Goal: Information Seeking & Learning: Learn about a topic

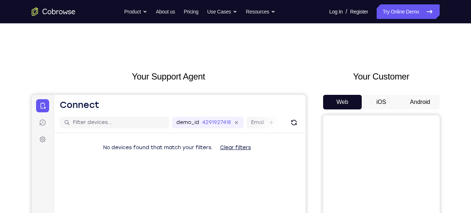
click at [412, 99] on button "Android" at bounding box center [419, 102] width 39 height 15
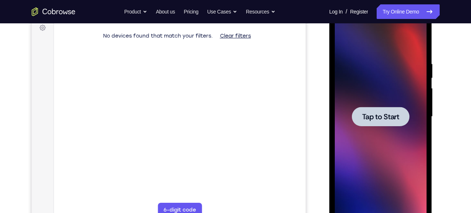
scroll to position [109, 0]
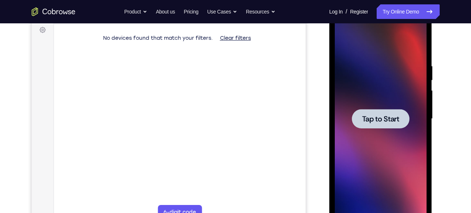
click at [385, 115] on span "Tap to Start" at bounding box center [380, 118] width 37 height 7
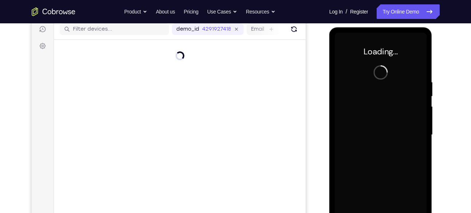
scroll to position [92, 0]
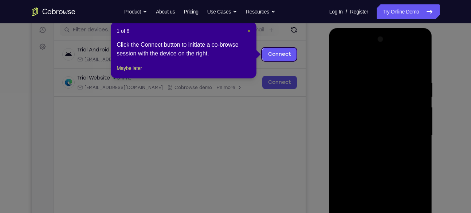
click at [250, 29] on span "×" at bounding box center [249, 31] width 3 height 6
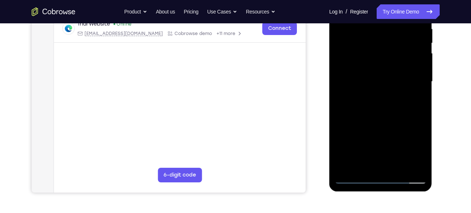
scroll to position [147, 0]
click at [380, 177] on div at bounding box center [381, 81] width 92 height 204
click at [407, 144] on div at bounding box center [381, 81] width 92 height 204
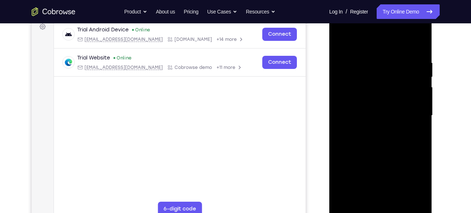
scroll to position [99, 0]
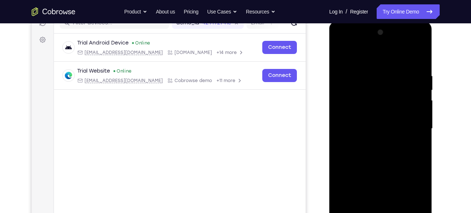
click at [370, 56] on div at bounding box center [381, 129] width 92 height 204
click at [349, 103] on div at bounding box center [381, 129] width 92 height 204
click at [370, 130] on div at bounding box center [381, 129] width 92 height 204
click at [373, 118] on div at bounding box center [381, 129] width 92 height 204
click at [373, 137] on div at bounding box center [381, 129] width 92 height 204
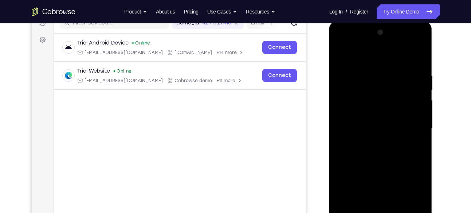
click at [376, 136] on div at bounding box center [381, 129] width 92 height 204
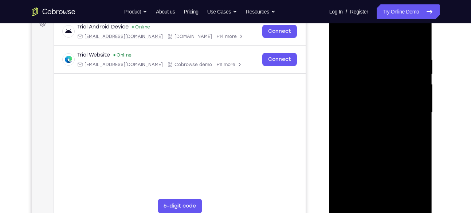
scroll to position [116, 0]
click at [387, 127] on div at bounding box center [381, 112] width 92 height 204
click at [383, 130] on div at bounding box center [381, 112] width 92 height 204
drag, startPoint x: 401, startPoint y: 87, endPoint x: 403, endPoint y: 40, distance: 46.6
click at [403, 40] on div at bounding box center [381, 112] width 92 height 204
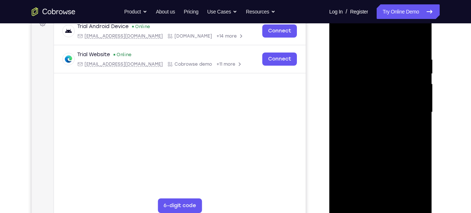
click at [385, 106] on div at bounding box center [381, 112] width 92 height 204
click at [361, 74] on div at bounding box center [381, 112] width 92 height 204
click at [355, 76] on div at bounding box center [381, 112] width 92 height 204
click at [367, 90] on div at bounding box center [381, 112] width 92 height 204
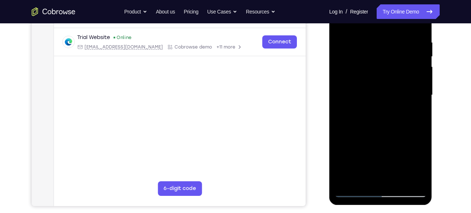
scroll to position [131, 0]
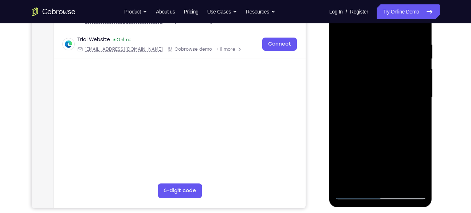
drag, startPoint x: 385, startPoint y: 140, endPoint x: 384, endPoint y: 77, distance: 62.6
click at [384, 77] on div at bounding box center [381, 97] width 92 height 204
drag, startPoint x: 380, startPoint y: 156, endPoint x: 379, endPoint y: 68, distance: 87.7
click at [379, 68] on div at bounding box center [381, 97] width 92 height 204
drag, startPoint x: 384, startPoint y: 144, endPoint x: 385, endPoint y: 81, distance: 63.0
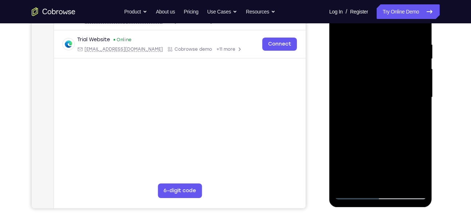
click at [385, 81] on div at bounding box center [381, 97] width 92 height 204
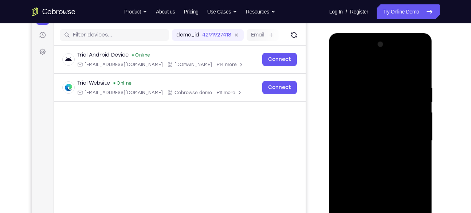
scroll to position [87, 0]
drag, startPoint x: 381, startPoint y: 90, endPoint x: 378, endPoint y: 191, distance: 101.2
click at [378, 191] on div at bounding box center [381, 141] width 92 height 204
drag, startPoint x: 391, startPoint y: 104, endPoint x: 391, endPoint y: 174, distance: 69.5
click at [391, 174] on div at bounding box center [381, 141] width 92 height 204
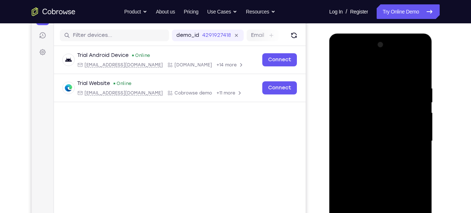
click at [340, 72] on div at bounding box center [381, 141] width 92 height 204
click at [382, 142] on div at bounding box center [381, 141] width 92 height 204
click at [374, 142] on div at bounding box center [381, 141] width 92 height 204
click at [362, 131] on div at bounding box center [381, 141] width 92 height 204
click at [372, 149] on div at bounding box center [381, 141] width 92 height 204
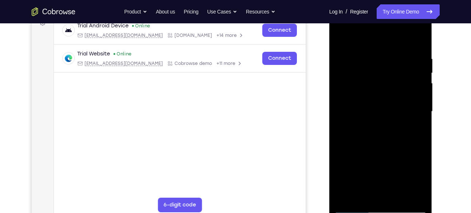
scroll to position [117, 0]
click at [384, 128] on div at bounding box center [381, 111] width 92 height 204
drag, startPoint x: 403, startPoint y: 80, endPoint x: 398, endPoint y: 46, distance: 34.5
click at [398, 46] on div at bounding box center [381, 111] width 92 height 204
drag, startPoint x: 381, startPoint y: 95, endPoint x: 375, endPoint y: 63, distance: 33.0
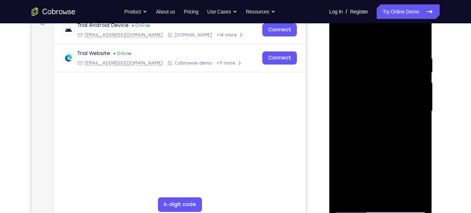
click at [375, 63] on div at bounding box center [381, 111] width 92 height 204
click at [373, 88] on div at bounding box center [381, 111] width 92 height 204
click at [360, 56] on div at bounding box center [381, 111] width 92 height 204
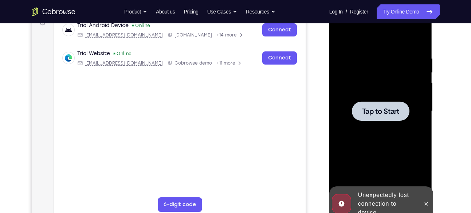
click at [373, 115] on span "Tap to Start" at bounding box center [380, 110] width 37 height 7
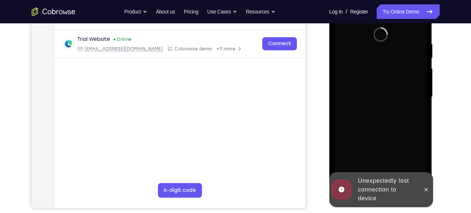
scroll to position [131, 0]
click at [423, 187] on icon at bounding box center [426, 189] width 6 height 6
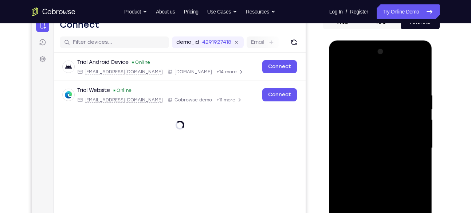
scroll to position [142, 0]
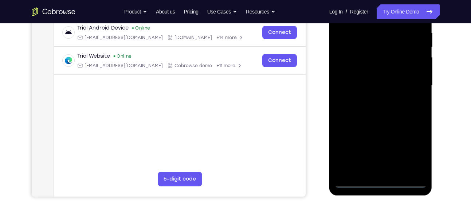
click at [380, 180] on div at bounding box center [381, 86] width 92 height 204
click at [412, 149] on div at bounding box center [381, 86] width 92 height 204
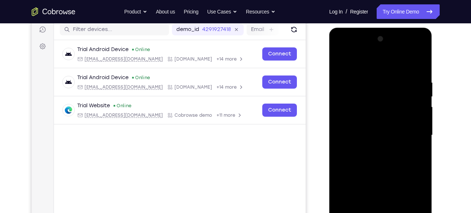
scroll to position [92, 0]
click at [370, 63] on div at bounding box center [381, 135] width 92 height 204
click at [353, 112] on div at bounding box center [381, 135] width 92 height 204
click at [379, 178] on div at bounding box center [381, 135] width 92 height 204
click at [371, 98] on div at bounding box center [381, 135] width 92 height 204
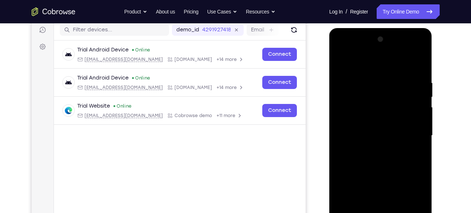
click at [371, 114] on div at bounding box center [381, 135] width 92 height 204
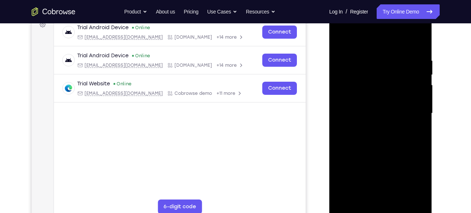
scroll to position [116, 0]
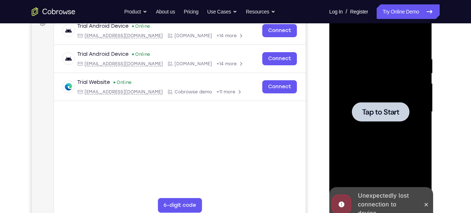
click at [376, 111] on span "Tap to Start" at bounding box center [380, 111] width 37 height 7
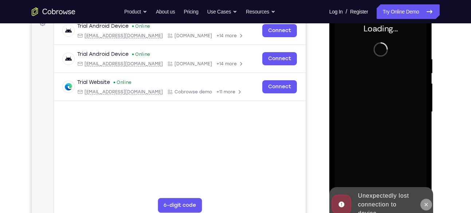
click at [425, 206] on icon at bounding box center [426, 204] width 6 height 6
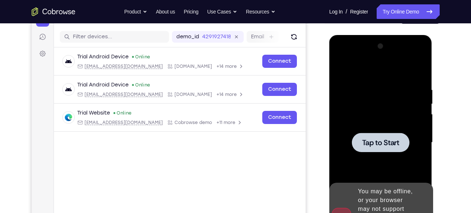
scroll to position [85, 0]
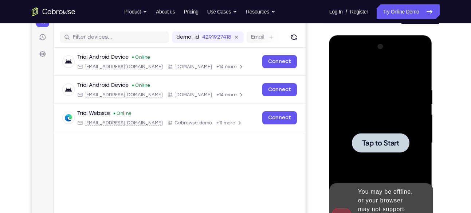
click at [373, 144] on span "Tap to Start" at bounding box center [380, 142] width 37 height 7
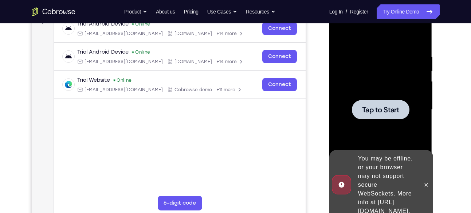
scroll to position [119, 0]
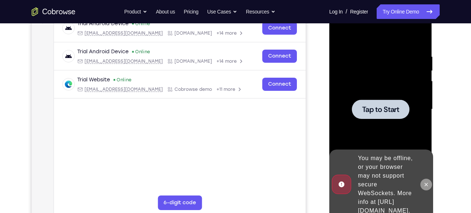
click at [426, 181] on icon at bounding box center [426, 184] width 6 height 6
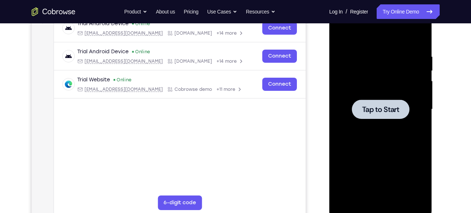
click at [369, 106] on span "Tap to Start" at bounding box center [380, 109] width 37 height 7
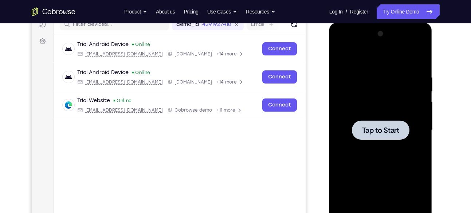
scroll to position [96, 0]
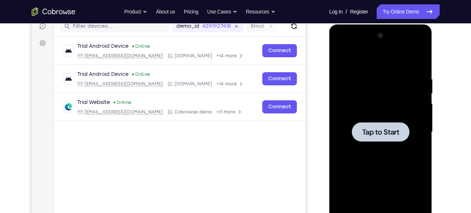
click at [386, 134] on span "Tap to Start" at bounding box center [380, 131] width 37 height 7
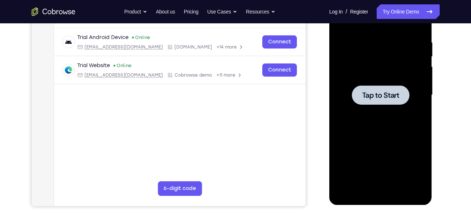
scroll to position [135, 0]
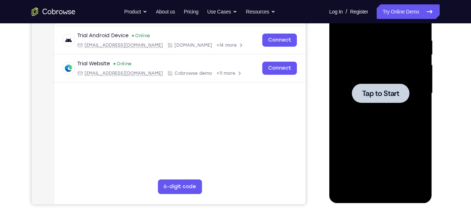
click at [387, 90] on span "Tap to Start" at bounding box center [380, 93] width 37 height 7
click at [382, 92] on span "Tap to Start" at bounding box center [380, 93] width 37 height 7
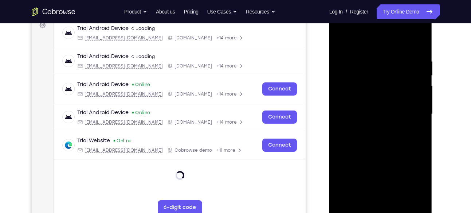
scroll to position [126, 0]
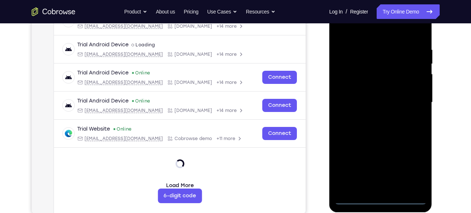
click at [379, 199] on div at bounding box center [381, 102] width 92 height 204
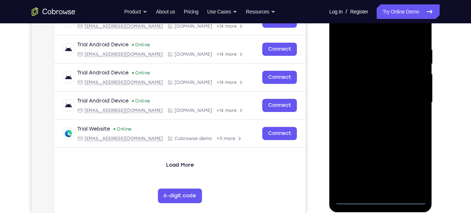
click at [412, 169] on div at bounding box center [381, 102] width 92 height 204
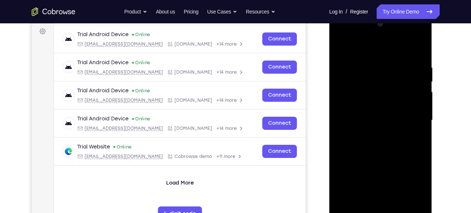
scroll to position [106, 0]
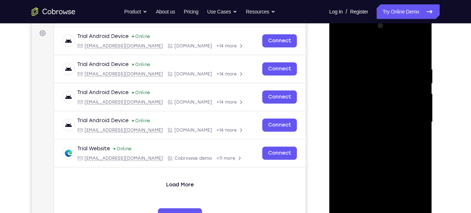
click at [367, 54] on div at bounding box center [381, 122] width 92 height 204
click at [349, 99] on div at bounding box center [381, 122] width 92 height 204
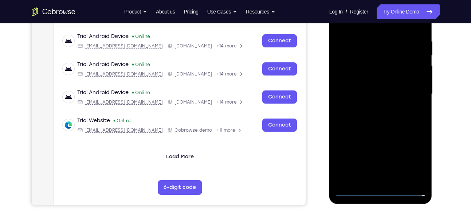
scroll to position [134, 0]
click at [376, 136] on div at bounding box center [381, 94] width 92 height 204
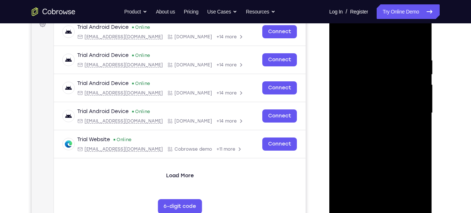
scroll to position [114, 0]
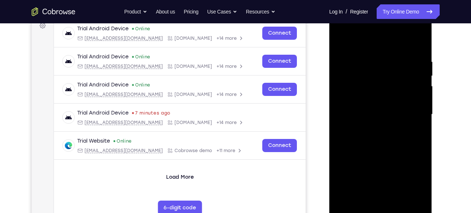
click at [368, 94] on div at bounding box center [381, 114] width 92 height 204
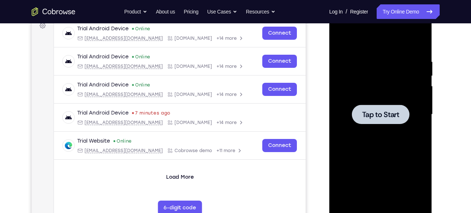
click at [380, 114] on span "Tap to Start" at bounding box center [380, 114] width 37 height 7
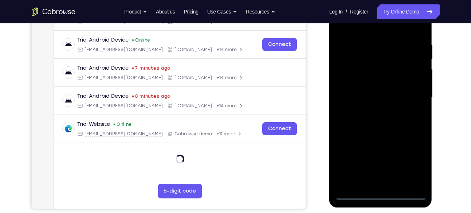
scroll to position [131, 0]
click at [382, 193] on div at bounding box center [381, 97] width 92 height 204
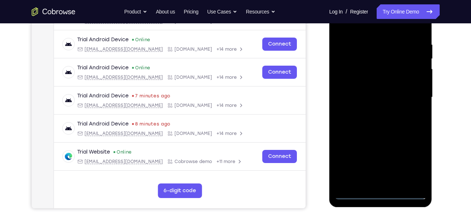
click at [401, 69] on div at bounding box center [381, 97] width 92 height 204
click at [380, 194] on div at bounding box center [381, 97] width 92 height 204
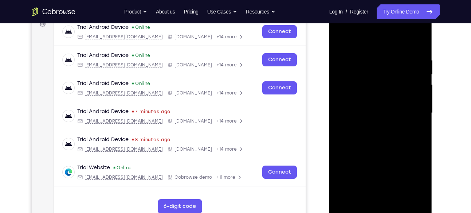
scroll to position [127, 0]
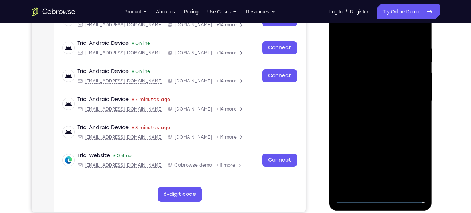
click at [413, 164] on div at bounding box center [381, 101] width 92 height 204
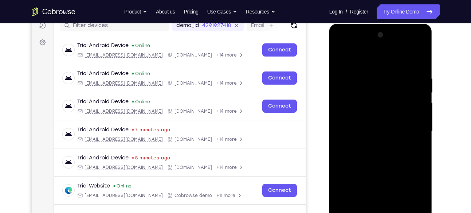
scroll to position [96, 0]
click at [379, 58] on div at bounding box center [381, 131] width 92 height 204
click at [348, 111] on div at bounding box center [381, 131] width 92 height 204
click at [368, 123] on div at bounding box center [381, 131] width 92 height 204
click at [371, 115] on div at bounding box center [381, 131] width 92 height 204
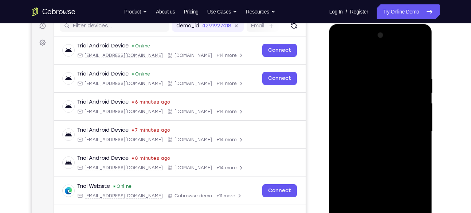
click at [373, 132] on div at bounding box center [381, 131] width 92 height 204
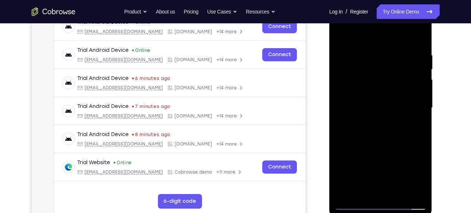
scroll to position [120, 0]
click at [384, 125] on div at bounding box center [381, 107] width 92 height 204
click at [381, 124] on div at bounding box center [381, 107] width 92 height 204
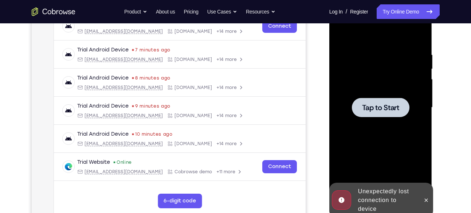
click at [376, 104] on span "Tap to Start" at bounding box center [380, 107] width 37 height 7
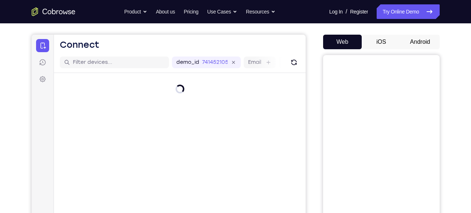
scroll to position [59, 0]
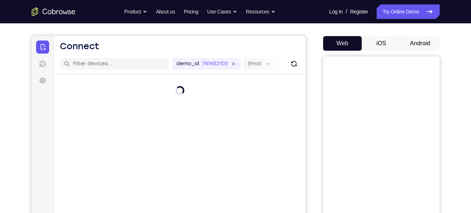
click at [416, 40] on button "Android" at bounding box center [419, 43] width 39 height 15
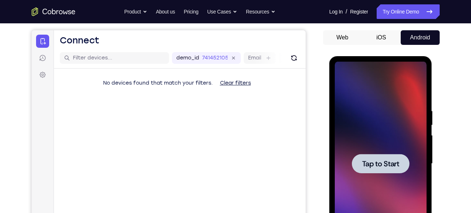
scroll to position [0, 0]
click at [367, 162] on span "Tap to Start" at bounding box center [380, 163] width 37 height 7
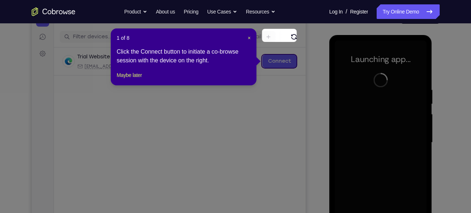
scroll to position [85, 0]
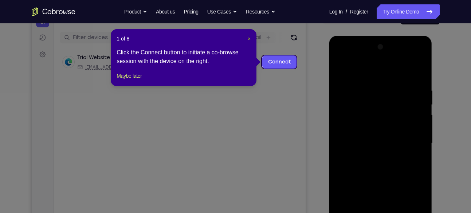
click at [250, 38] on span "×" at bounding box center [249, 39] width 3 height 6
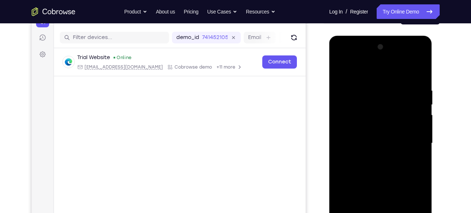
scroll to position [139, 0]
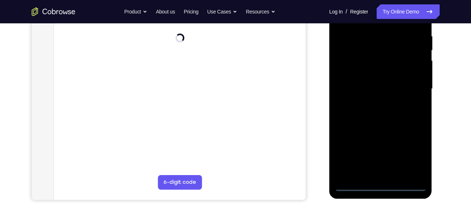
click at [380, 183] on div at bounding box center [381, 89] width 92 height 204
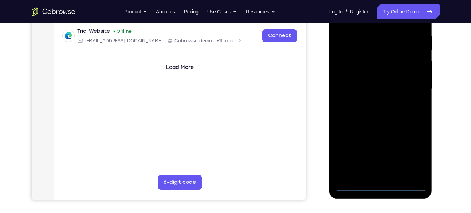
click at [416, 149] on div at bounding box center [381, 89] width 92 height 204
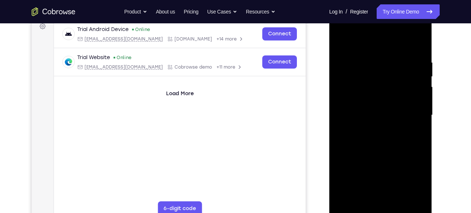
scroll to position [112, 0]
click at [372, 43] on div at bounding box center [381, 115] width 92 height 204
click at [410, 112] on div at bounding box center [381, 115] width 92 height 204
click at [372, 127] on div at bounding box center [381, 115] width 92 height 204
click at [363, 105] on div at bounding box center [381, 115] width 92 height 204
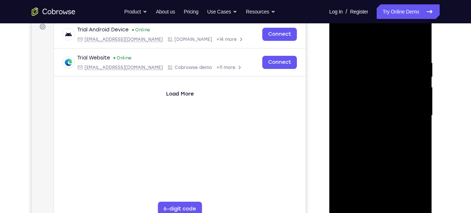
click at [371, 100] on div at bounding box center [381, 115] width 92 height 204
click at [372, 114] on div at bounding box center [381, 115] width 92 height 204
click at [366, 139] on div at bounding box center [381, 115] width 92 height 204
click at [369, 135] on div at bounding box center [381, 115] width 92 height 204
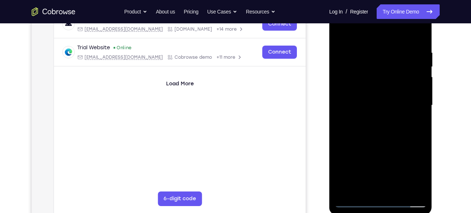
scroll to position [123, 0]
click at [387, 136] on div at bounding box center [381, 105] width 92 height 204
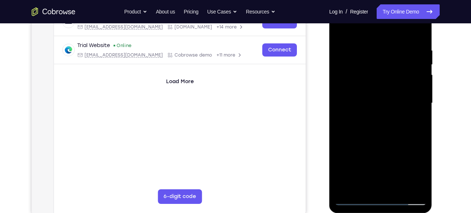
scroll to position [125, 0]
click at [396, 187] on div at bounding box center [381, 103] width 92 height 204
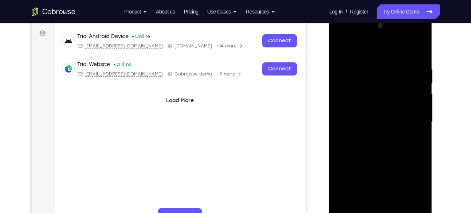
scroll to position [104, 0]
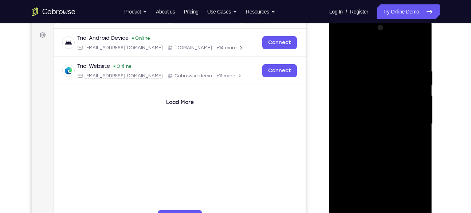
click at [389, 160] on div at bounding box center [381, 124] width 92 height 204
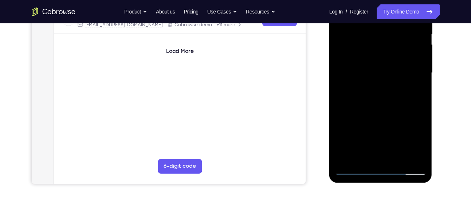
scroll to position [155, 0]
click at [353, 169] on div at bounding box center [381, 73] width 92 height 204
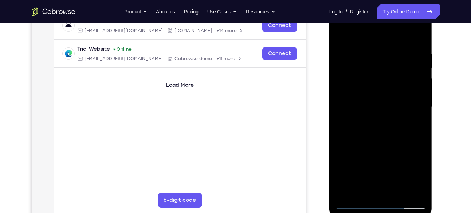
scroll to position [119, 0]
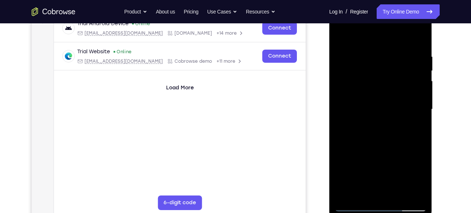
click at [380, 194] on div at bounding box center [381, 109] width 92 height 204
click at [380, 193] on div at bounding box center [381, 109] width 92 height 204
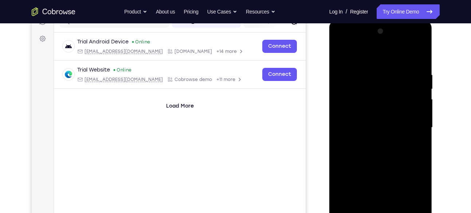
scroll to position [100, 0]
click at [421, 103] on div at bounding box center [381, 128] width 92 height 204
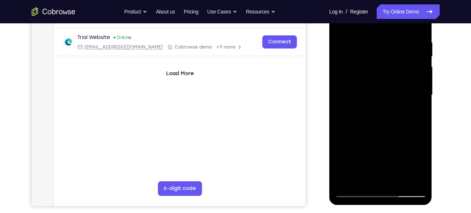
scroll to position [133, 0]
click at [407, 159] on div at bounding box center [381, 95] width 92 height 204
click at [380, 180] on div at bounding box center [381, 95] width 92 height 204
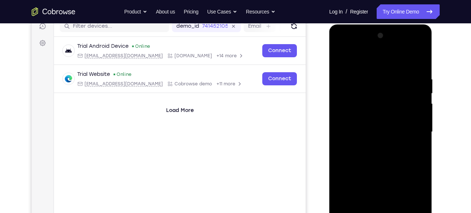
scroll to position [94, 0]
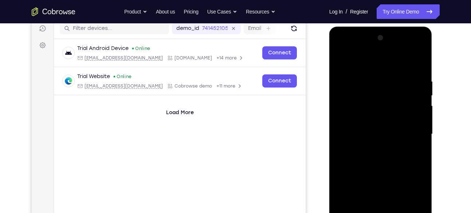
click at [419, 48] on div at bounding box center [381, 134] width 92 height 204
click at [401, 186] on div at bounding box center [381, 134] width 92 height 204
click at [415, 186] on div at bounding box center [381, 134] width 92 height 204
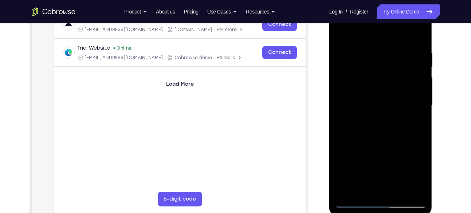
scroll to position [135, 0]
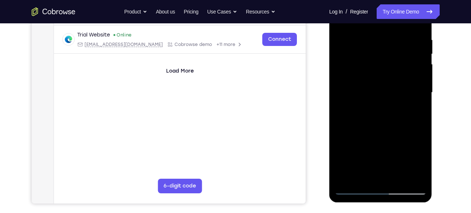
click at [417, 143] on div at bounding box center [381, 93] width 92 height 204
click at [419, 144] on div at bounding box center [381, 93] width 92 height 204
click at [419, 145] on div at bounding box center [381, 93] width 92 height 204
click at [414, 142] on div at bounding box center [381, 93] width 92 height 204
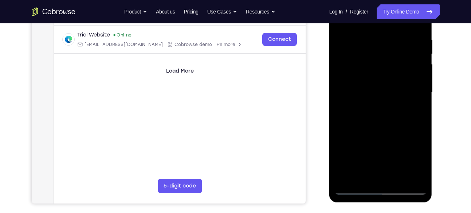
click at [313, 133] on div "Your Support Agent Your Customer Web iOS Android" at bounding box center [236, 68] width 408 height 269
click at [420, 146] on div at bounding box center [381, 93] width 92 height 204
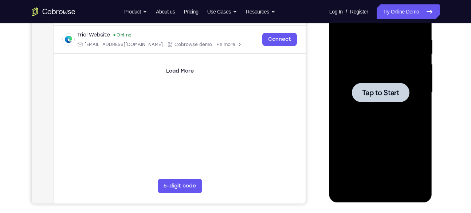
click at [371, 93] on span "Tap to Start" at bounding box center [380, 92] width 37 height 7
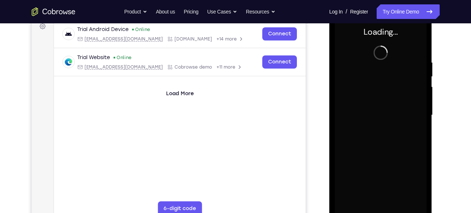
scroll to position [108, 0]
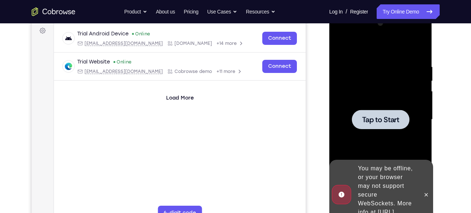
click at [386, 118] on span "Tap to Start" at bounding box center [380, 119] width 37 height 7
click at [422, 189] on button at bounding box center [426, 195] width 12 height 12
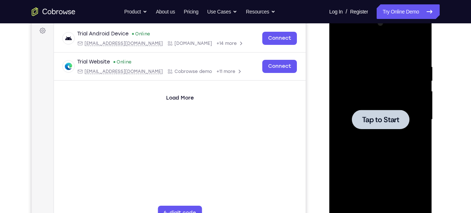
click at [378, 121] on span "Tap to Start" at bounding box center [380, 119] width 37 height 7
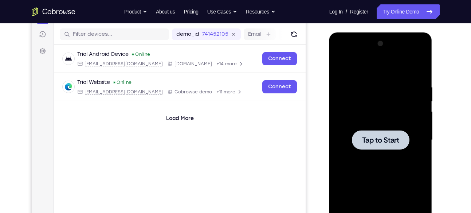
scroll to position [0, 0]
